Goal: Task Accomplishment & Management: Use online tool/utility

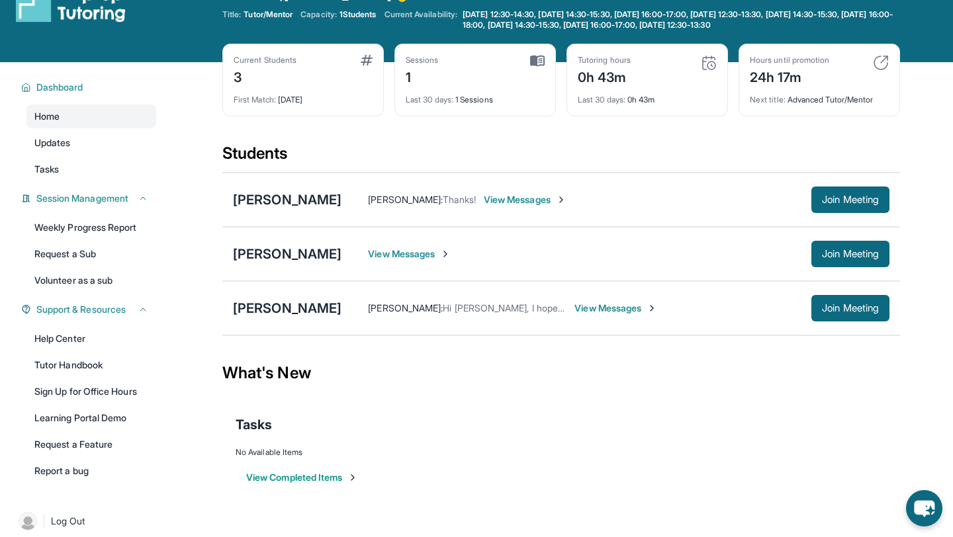
scroll to position [34, 0]
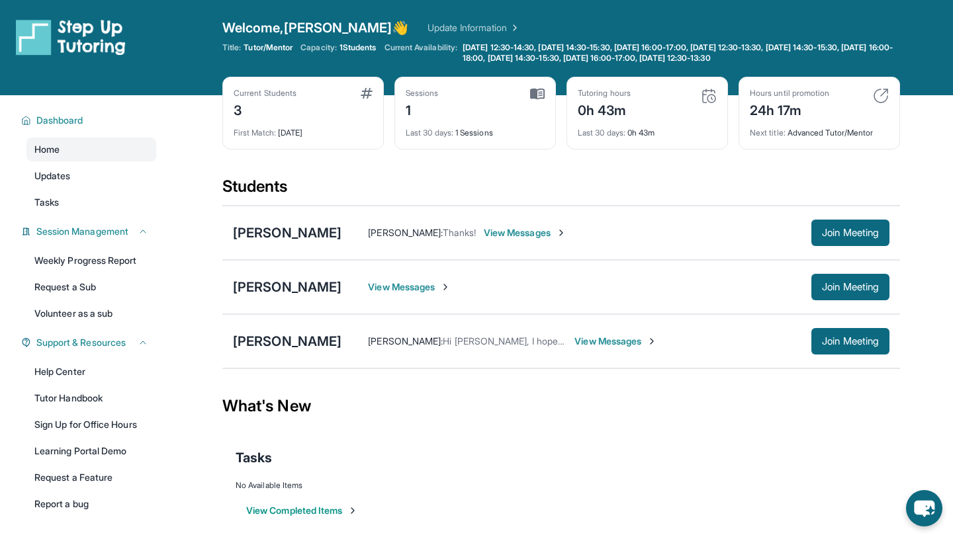
click at [709, 99] on img at bounding box center [709, 96] width 16 height 16
click at [851, 229] on span "Join Meeting" at bounding box center [850, 233] width 57 height 8
